Goal: Obtain resource: Download file/media

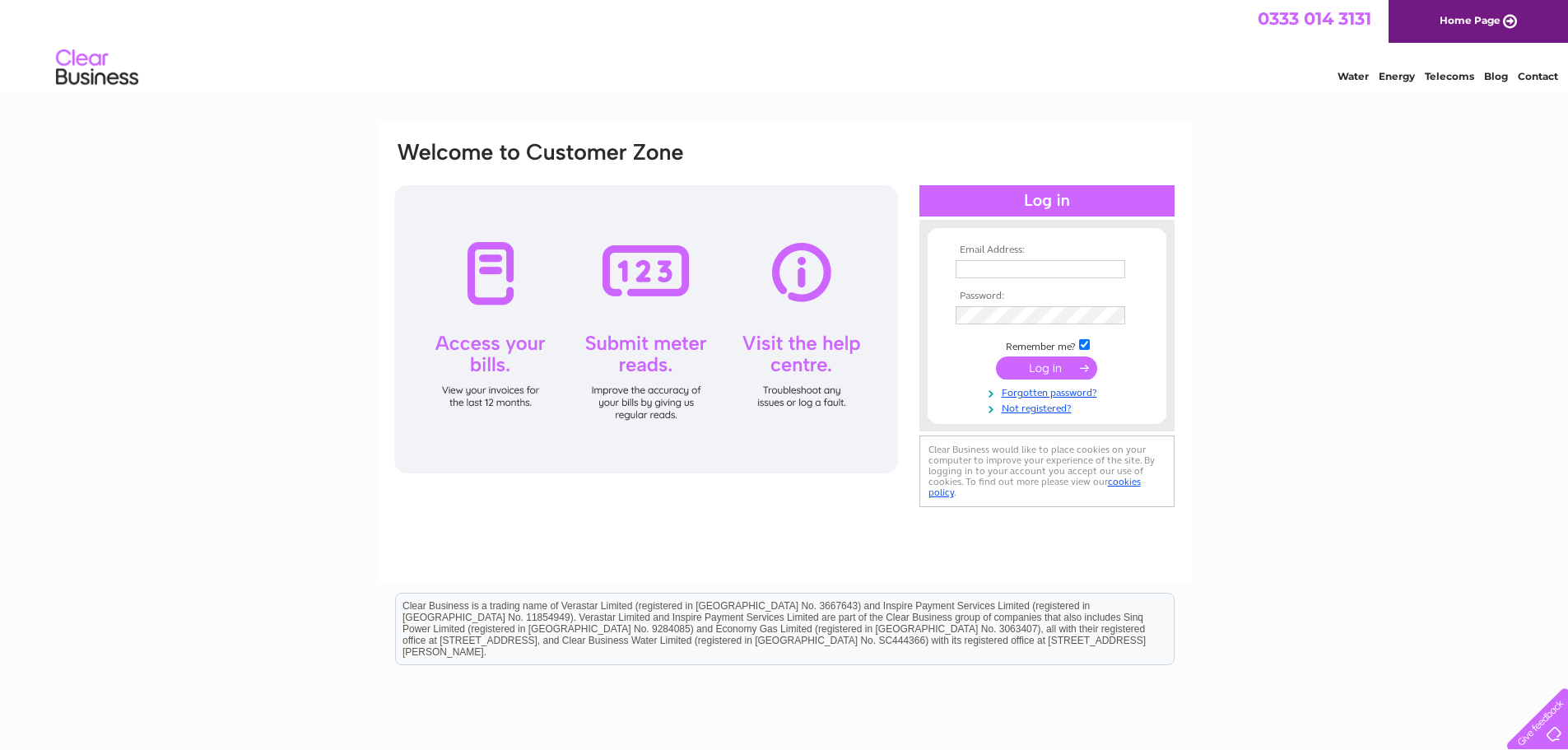
type input "melanie@overtontrading.co.uk"
click at [1052, 366] on input "submit" at bounding box center [1047, 368] width 101 height 23
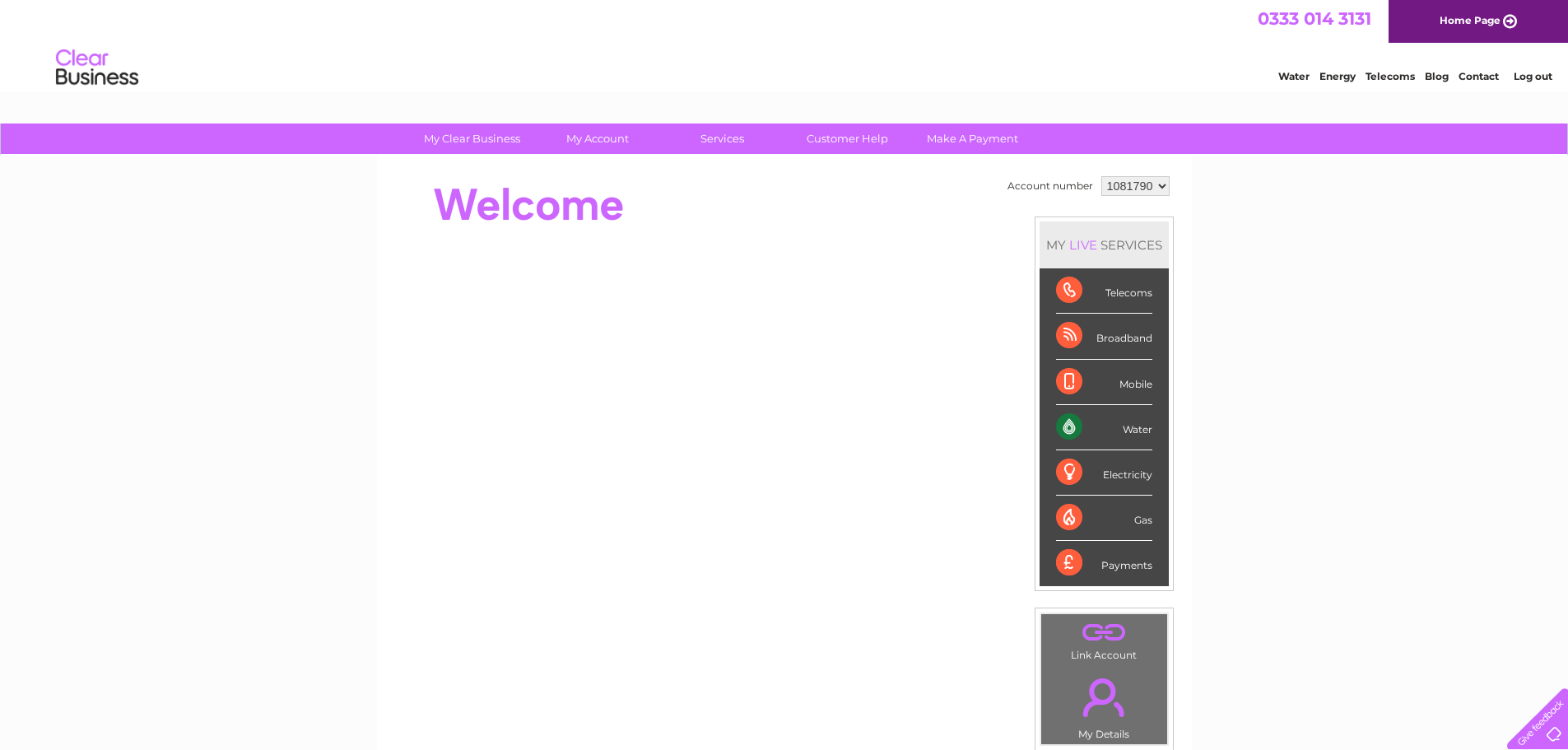
scroll to position [27, 0]
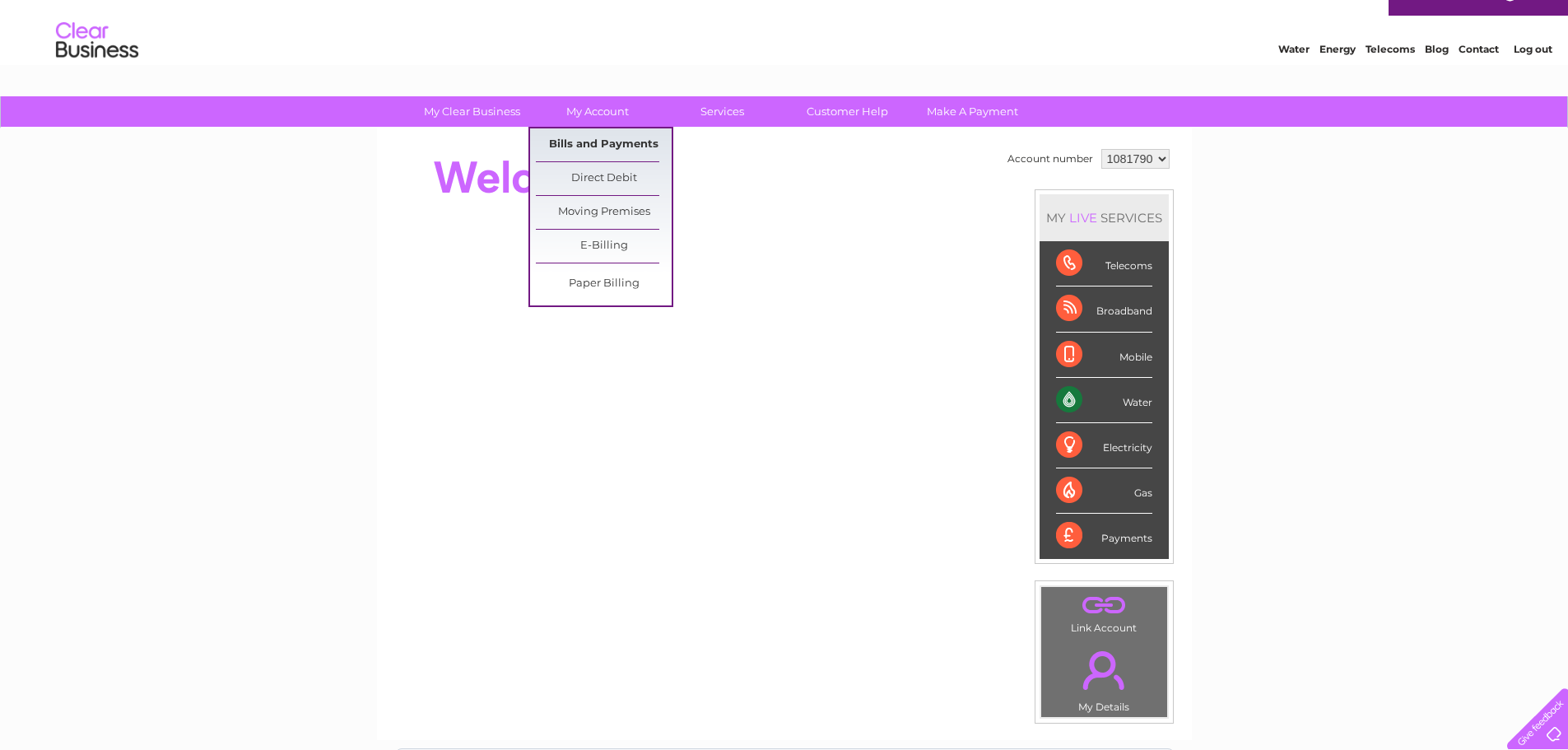
click at [593, 143] on link "Bills and Payments" at bounding box center [603, 145] width 135 height 33
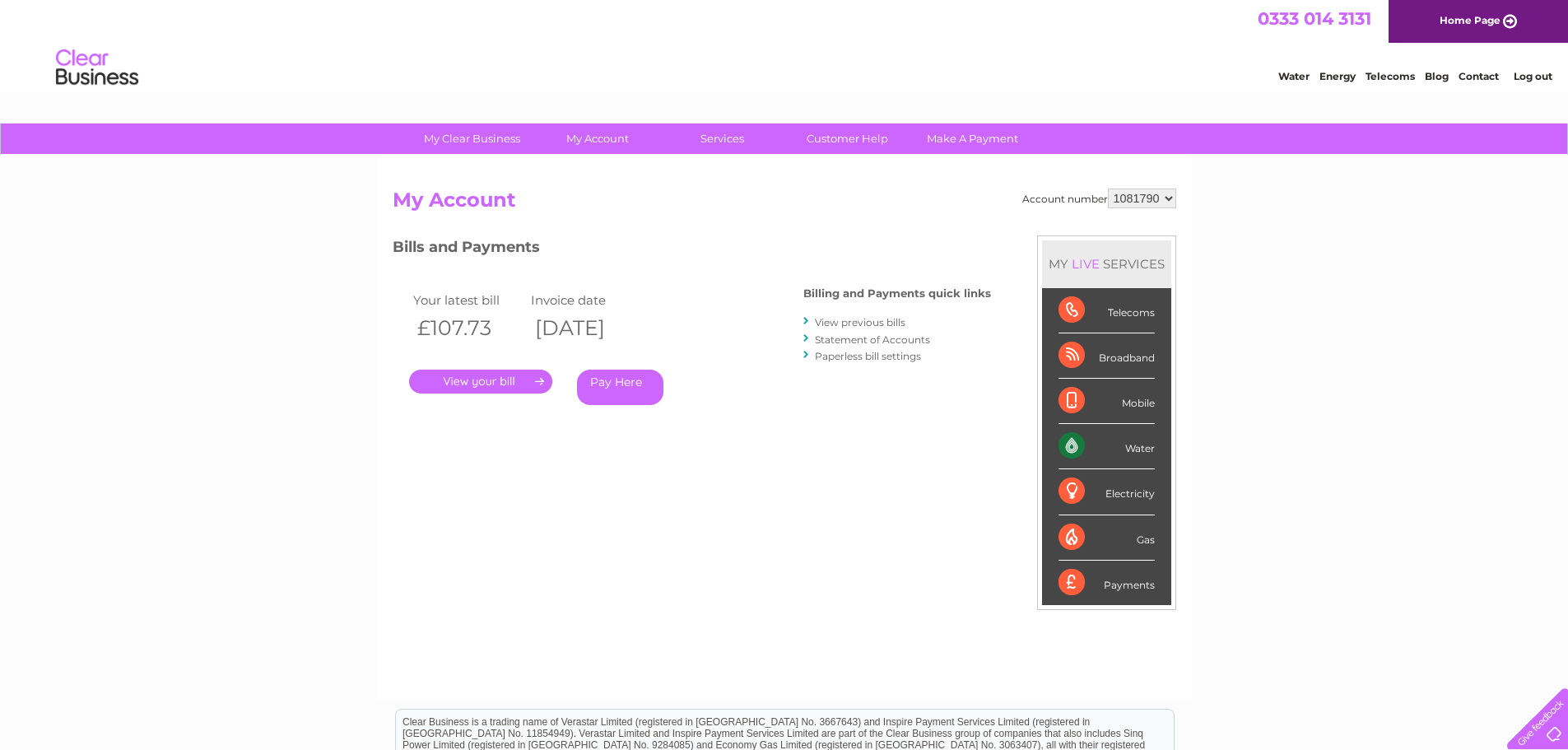
click at [878, 323] on link "View previous bills" at bounding box center [860, 322] width 90 height 12
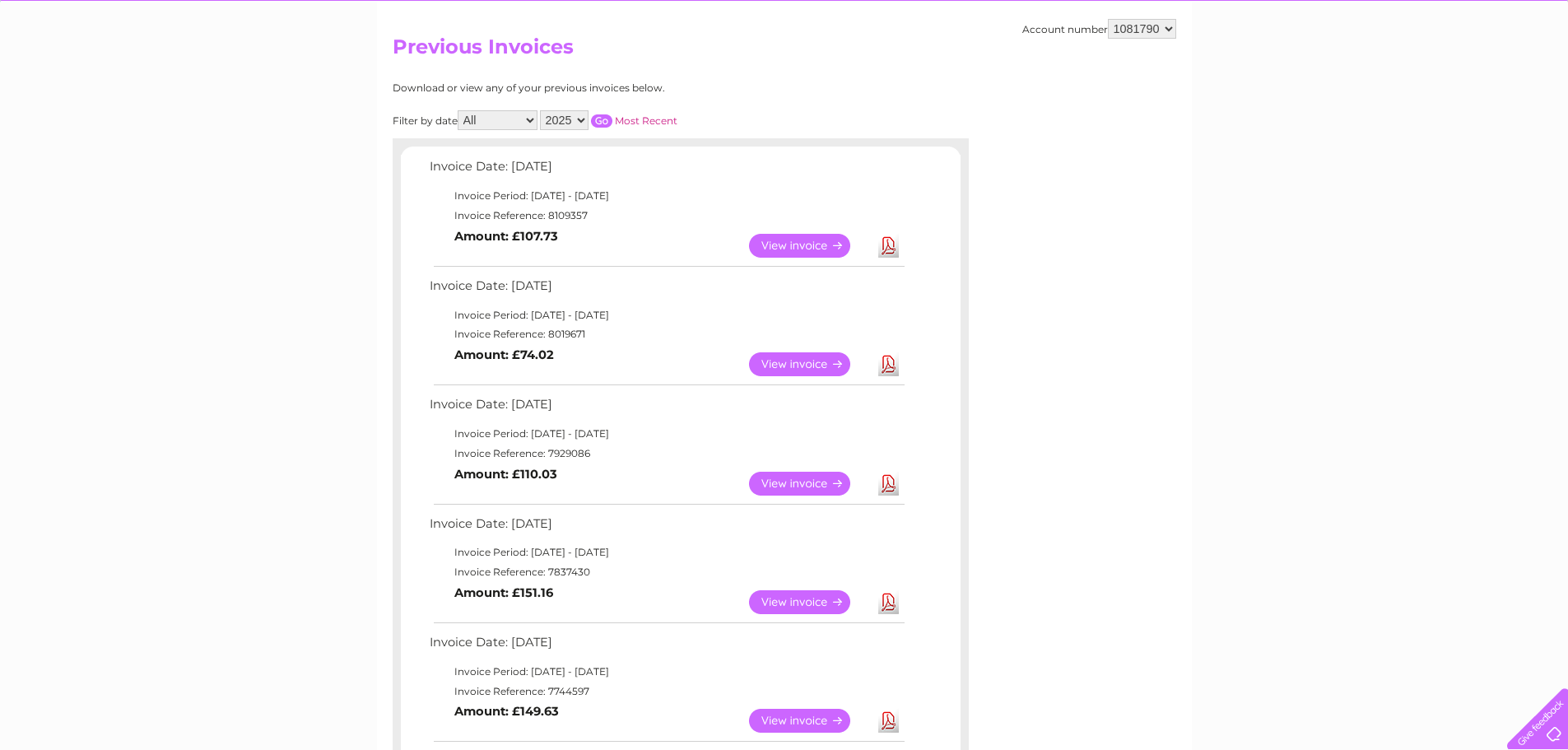
scroll to position [165, 0]
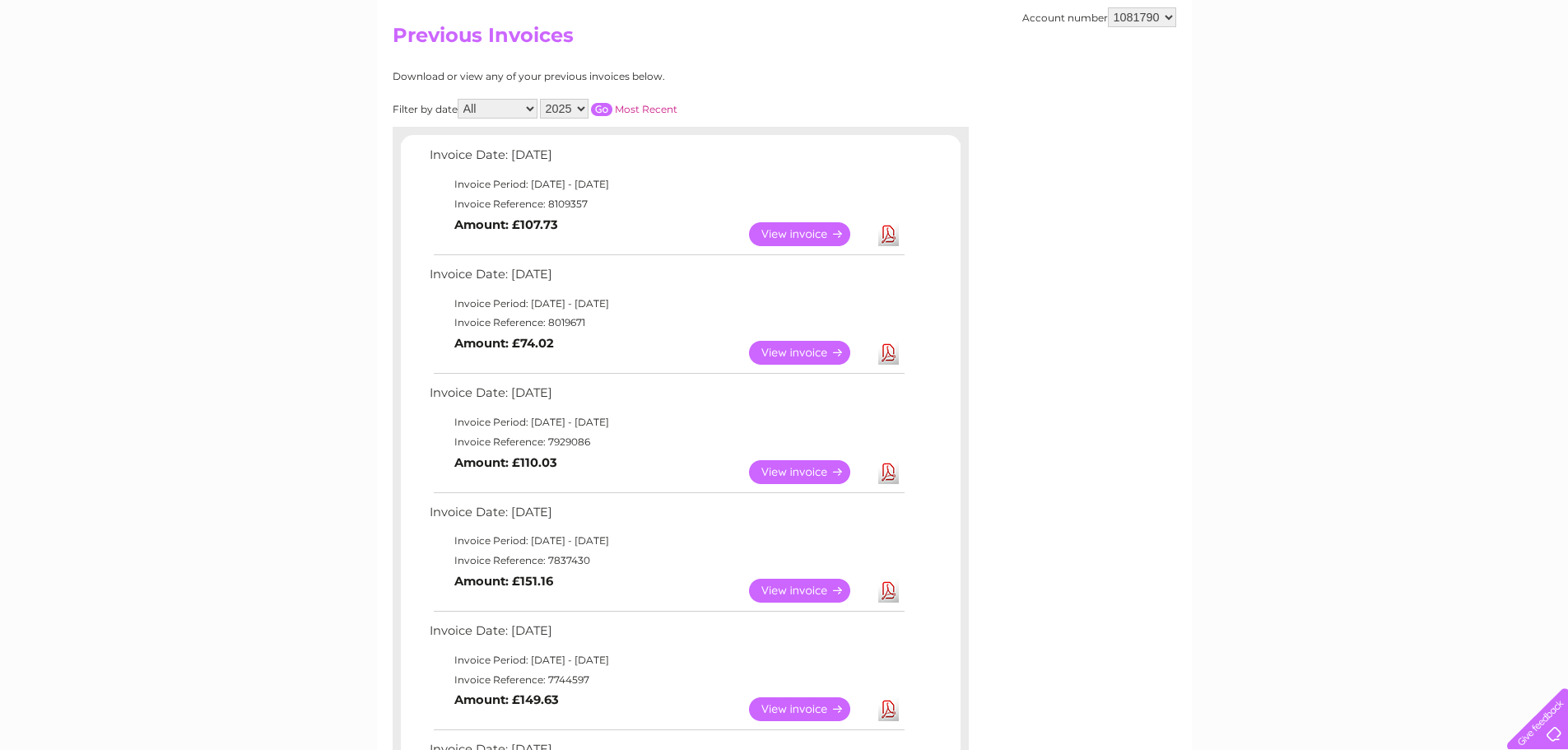
click at [894, 475] on link "Download" at bounding box center [889, 473] width 20 height 24
click at [885, 356] on link "Download" at bounding box center [889, 353] width 20 height 24
click at [885, 353] on link "Download" at bounding box center [889, 353] width 20 height 24
click at [886, 236] on link "Download" at bounding box center [889, 234] width 20 height 24
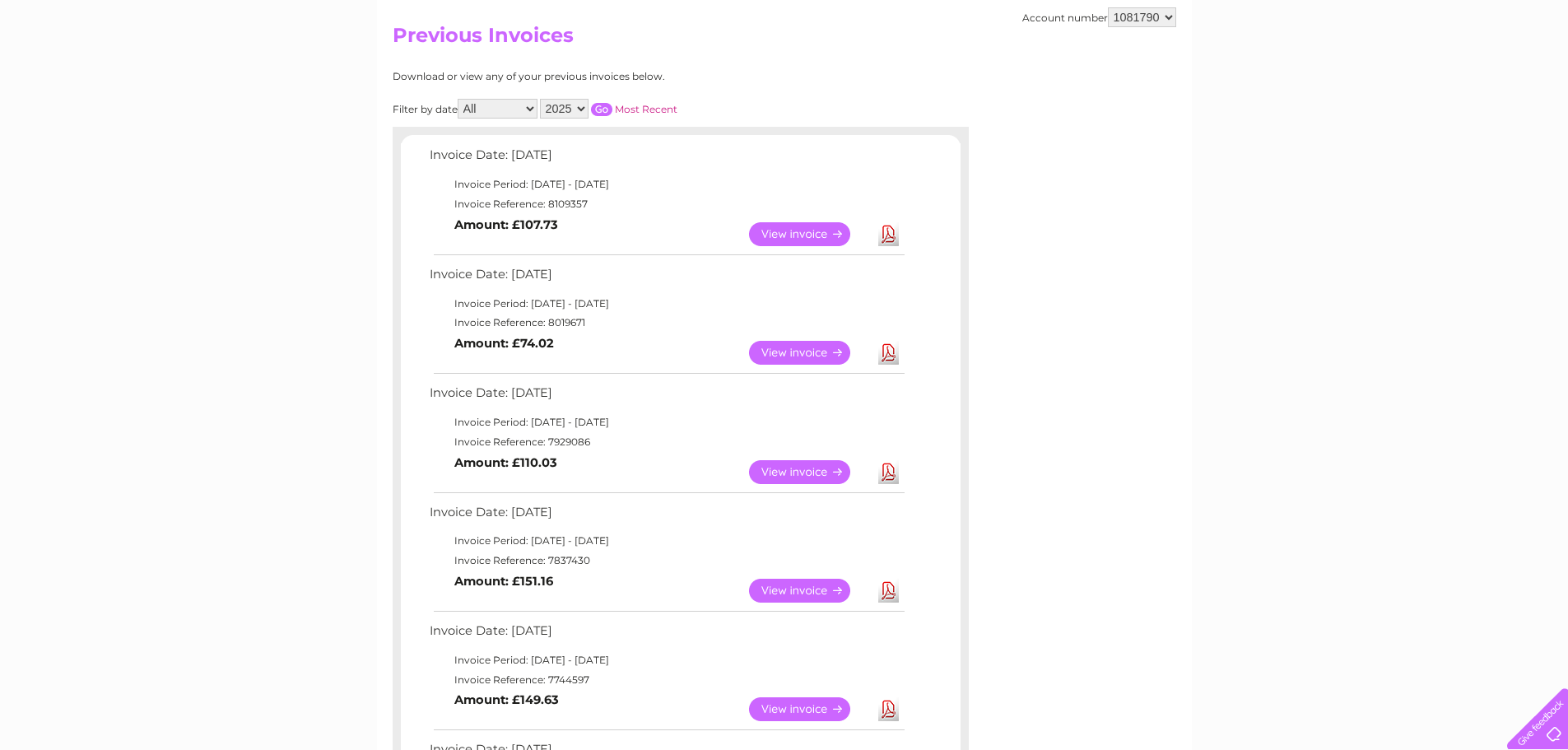
click at [887, 235] on link "Download" at bounding box center [889, 234] width 20 height 24
click at [814, 479] on link "View" at bounding box center [809, 473] width 121 height 24
click at [890, 352] on link "Download" at bounding box center [889, 353] width 20 height 24
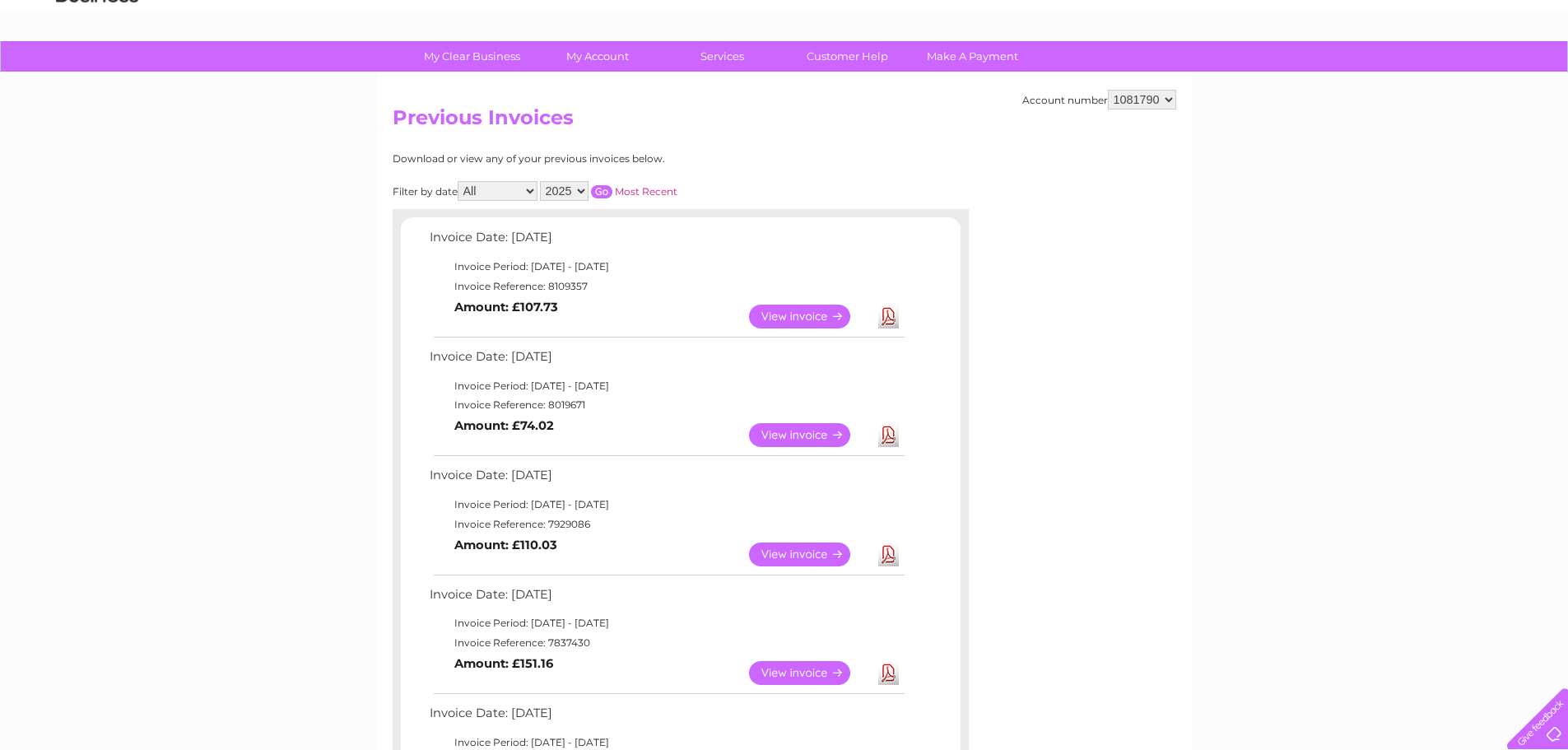
scroll to position [27, 0]
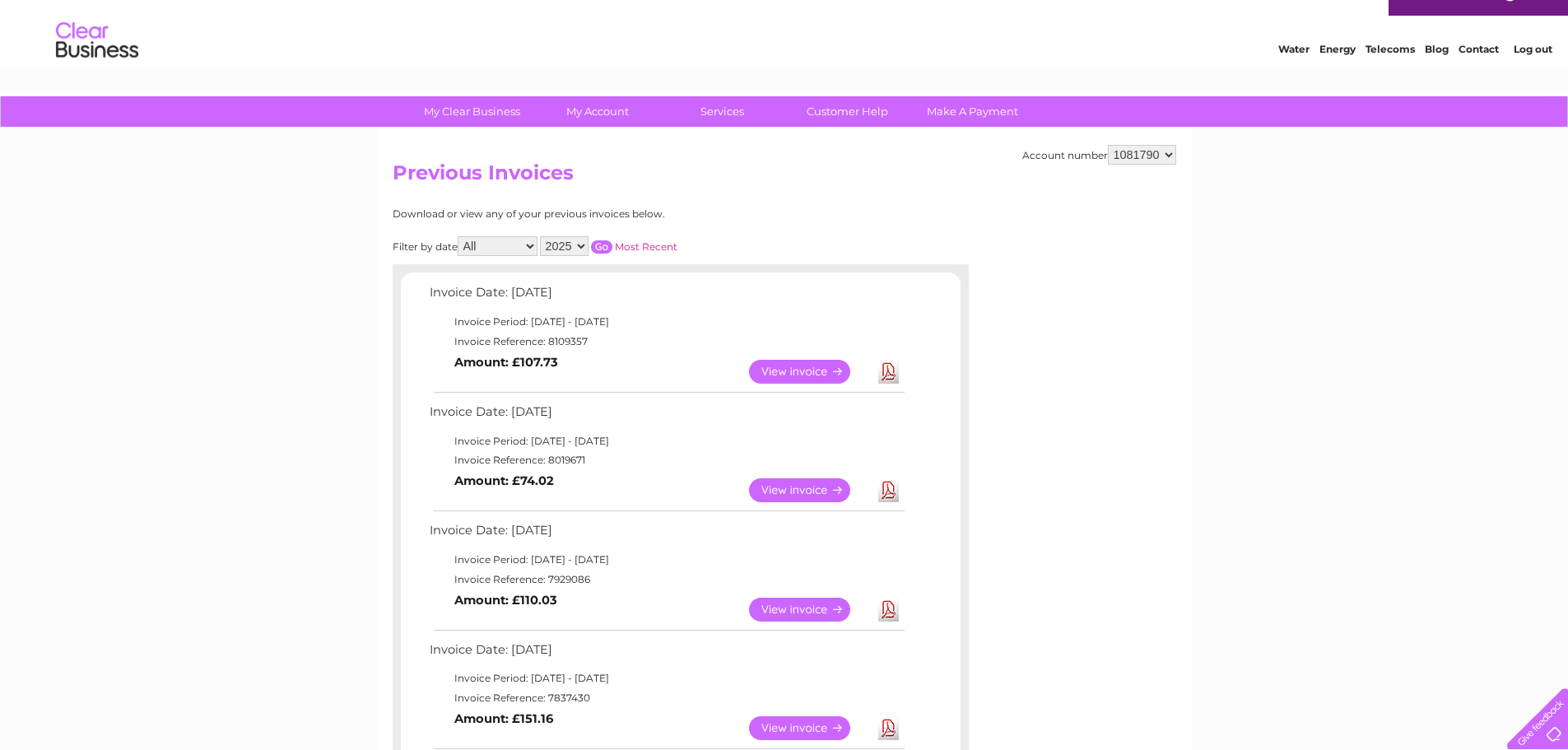
click at [781, 490] on link "View" at bounding box center [809, 490] width 121 height 24
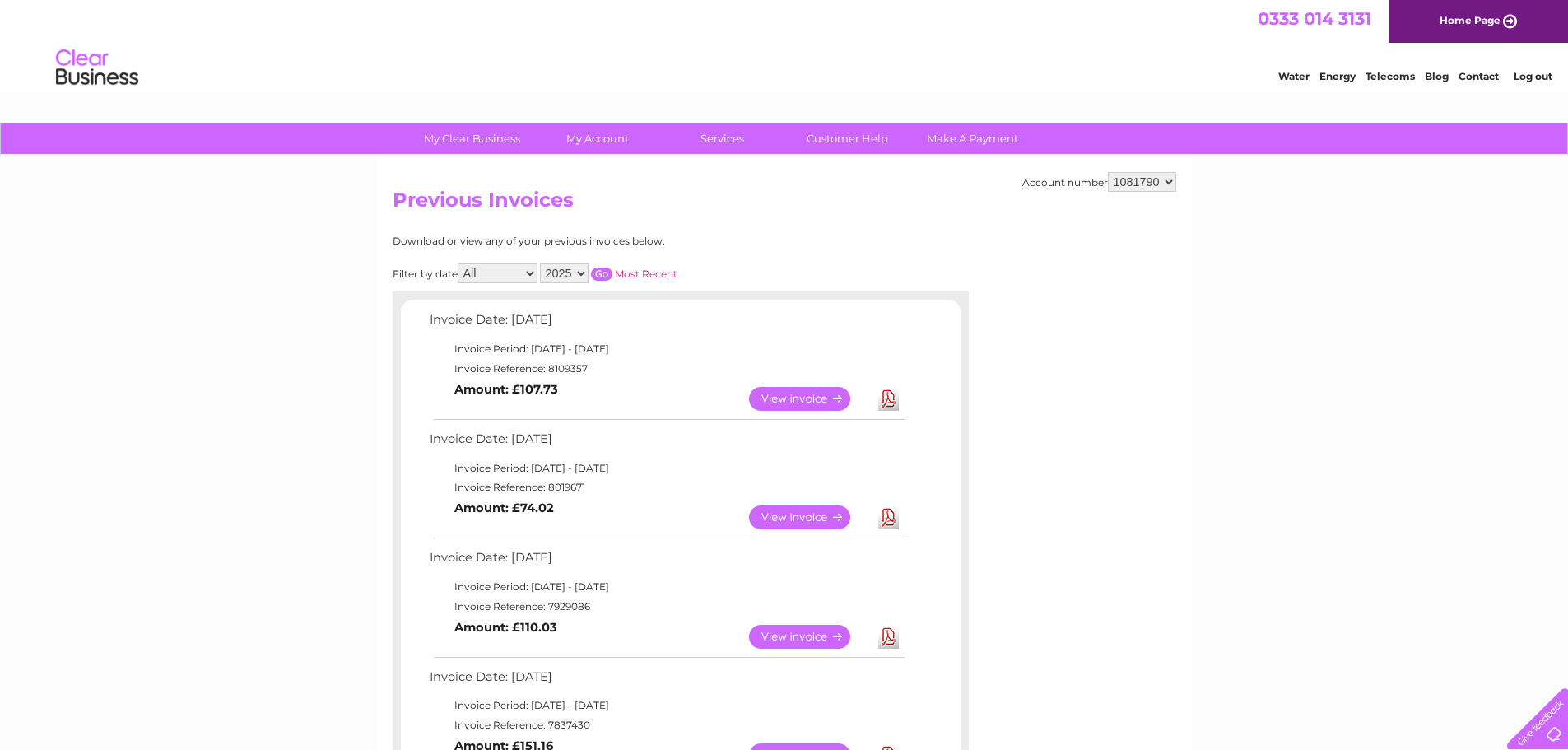
click at [781, 393] on link "View" at bounding box center [809, 399] width 121 height 24
